Goal: Transaction & Acquisition: Download file/media

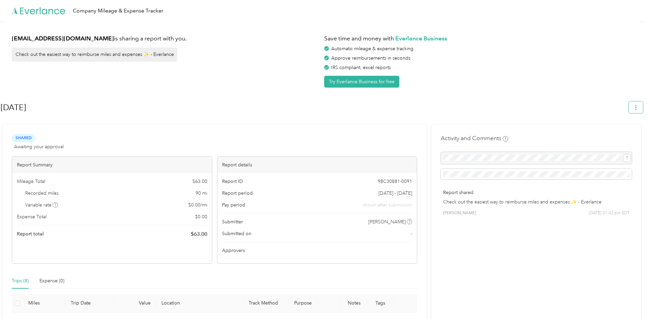
click at [641, 106] on button "button" at bounding box center [635, 107] width 14 height 12
click at [624, 136] on span "Download" at bounding box center [620, 139] width 22 height 7
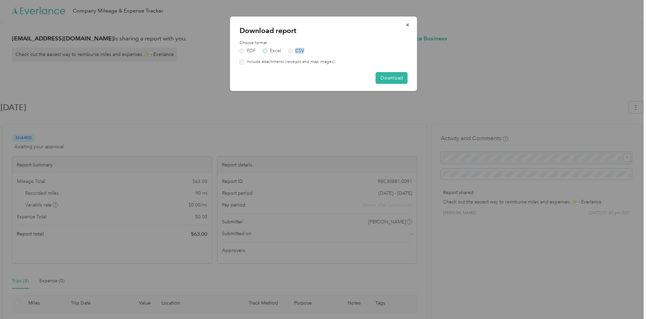
drag, startPoint x: 284, startPoint y: 51, endPoint x: 278, endPoint y: 48, distance: 6.5
click at [281, 49] on div "Choose format PDF Excel CSV Include attachments (receipts and map images)" at bounding box center [323, 52] width 168 height 25
click at [292, 52] on label "CSV" at bounding box center [296, 51] width 16 height 5
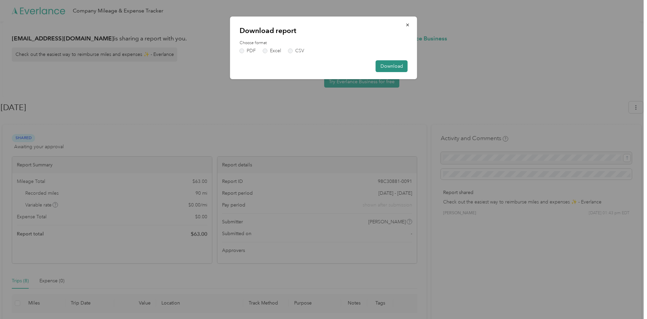
click at [393, 70] on button "Download" at bounding box center [392, 66] width 32 height 12
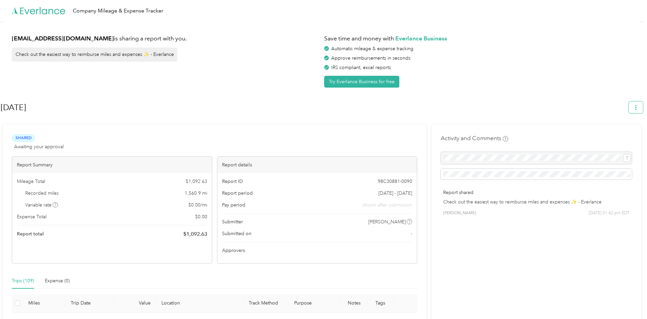
click at [634, 110] on button "button" at bounding box center [635, 107] width 14 height 12
drag, startPoint x: 639, startPoint y: 131, endPoint x: 645, endPoint y: 134, distance: 6.3
click at [639, 136] on div "Download" at bounding box center [620, 139] width 37 height 7
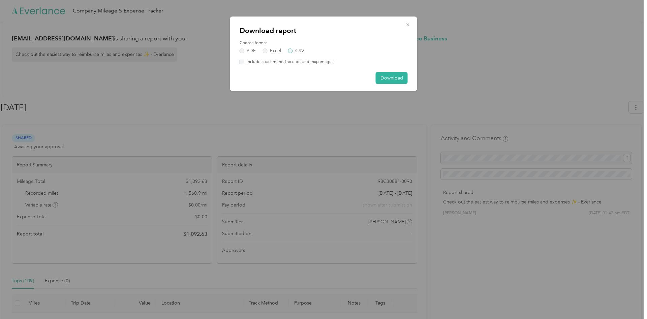
click at [293, 51] on label "CSV" at bounding box center [296, 51] width 16 height 5
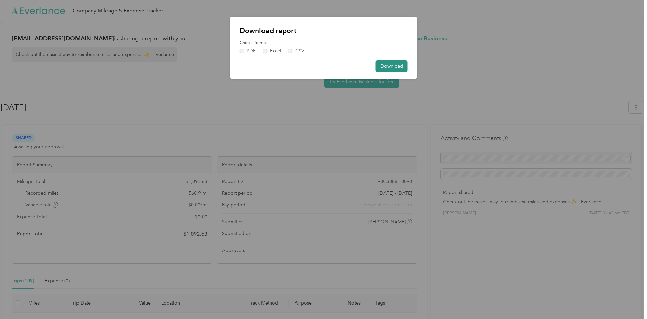
click at [402, 69] on button "Download" at bounding box center [392, 66] width 32 height 12
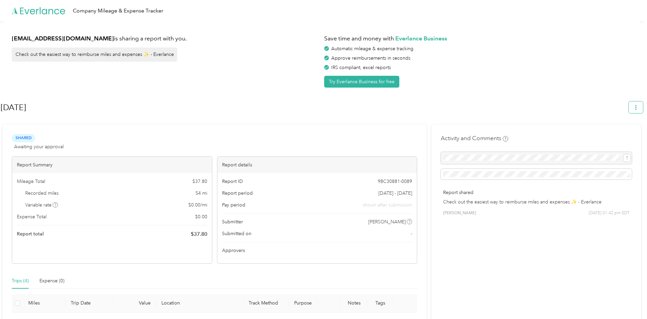
click at [642, 106] on button "button" at bounding box center [635, 107] width 14 height 12
click at [634, 136] on div "Download" at bounding box center [620, 139] width 37 height 7
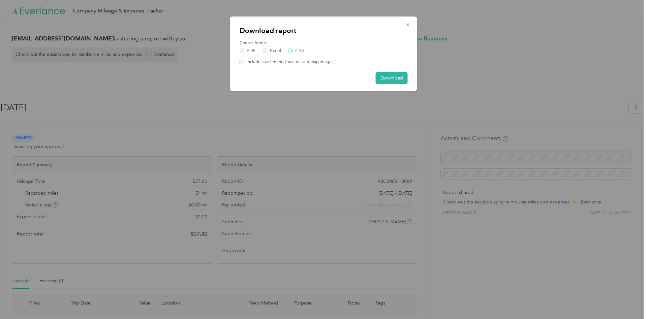
click at [293, 52] on label "CSV" at bounding box center [296, 51] width 16 height 5
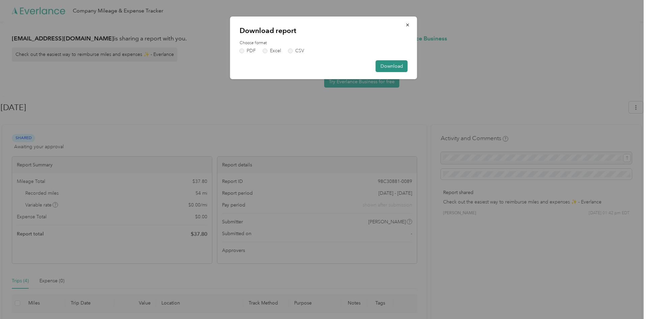
click at [401, 66] on button "Download" at bounding box center [392, 66] width 32 height 12
